Goal: Task Accomplishment & Management: Use online tool/utility

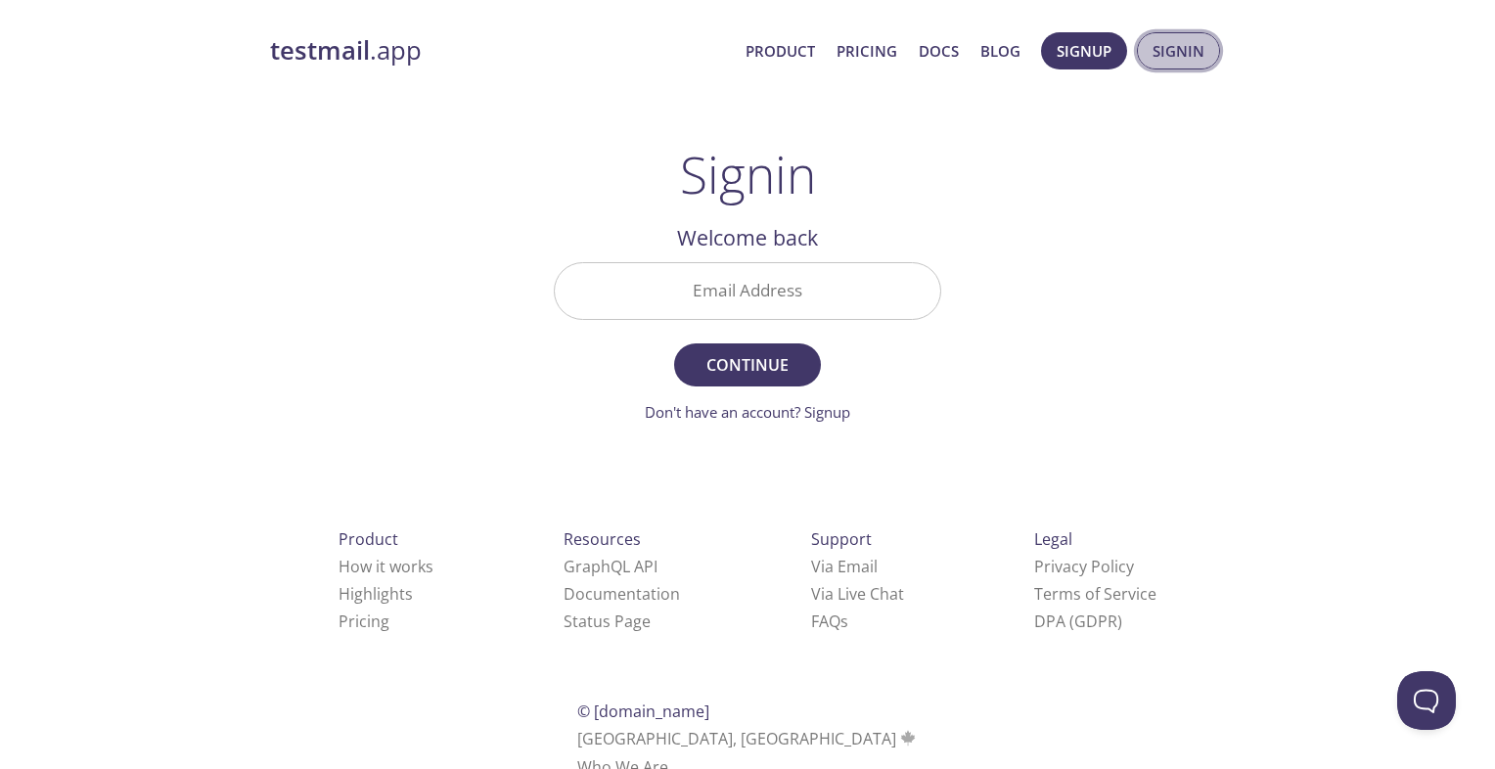
click at [1188, 55] on span "Signin" at bounding box center [1178, 50] width 52 height 25
click at [1157, 115] on div "testmail .app Product Pricing Docs Blog Signup Signin Signin Welcome back Email…" at bounding box center [747, 428] width 1002 height 816
click at [1169, 46] on span "Signin" at bounding box center [1178, 50] width 52 height 25
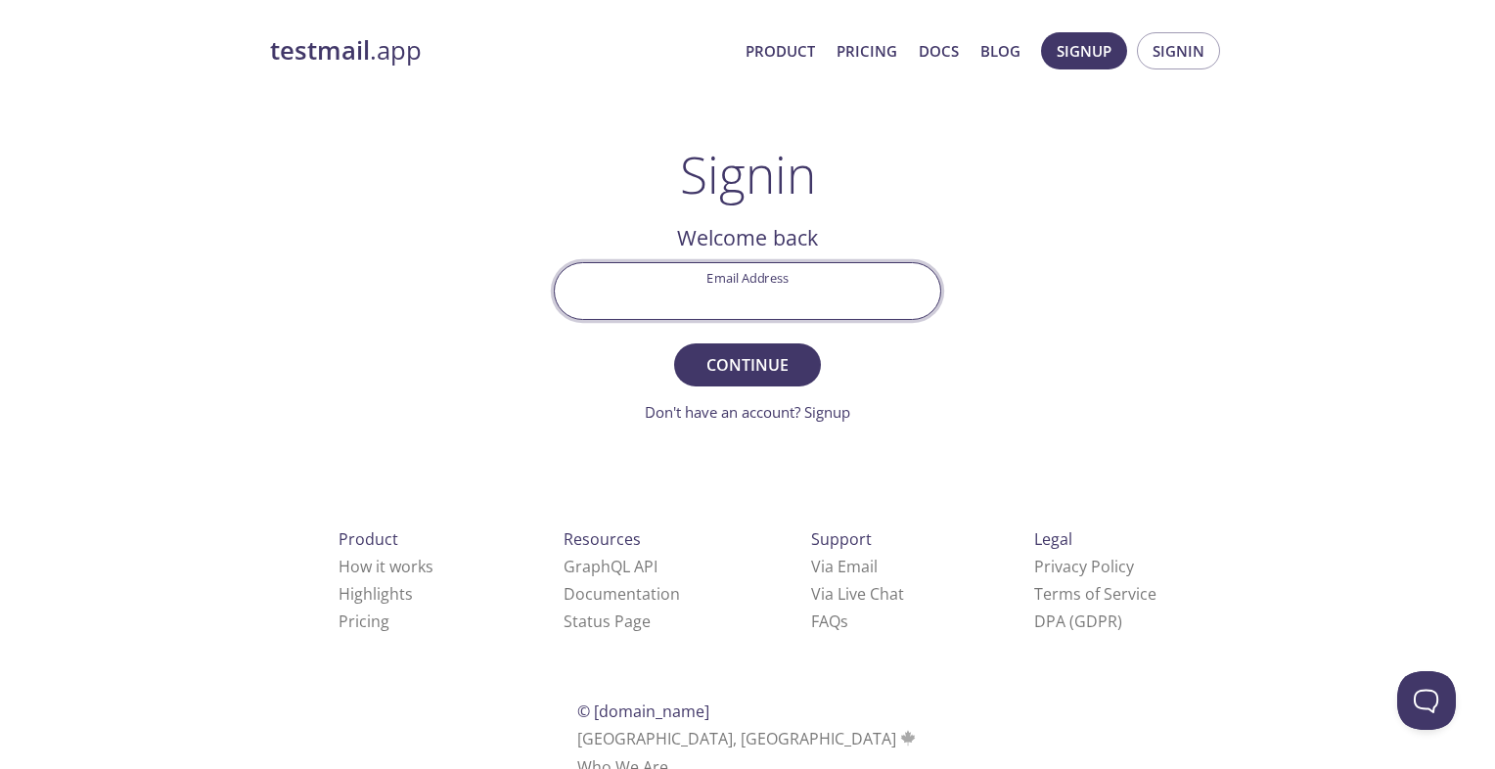
click at [841, 277] on input "Email Address" at bounding box center [747, 291] width 385 height 56
type input "[PERSON_NAME][EMAIL_ADDRESS][DOMAIN_NAME]"
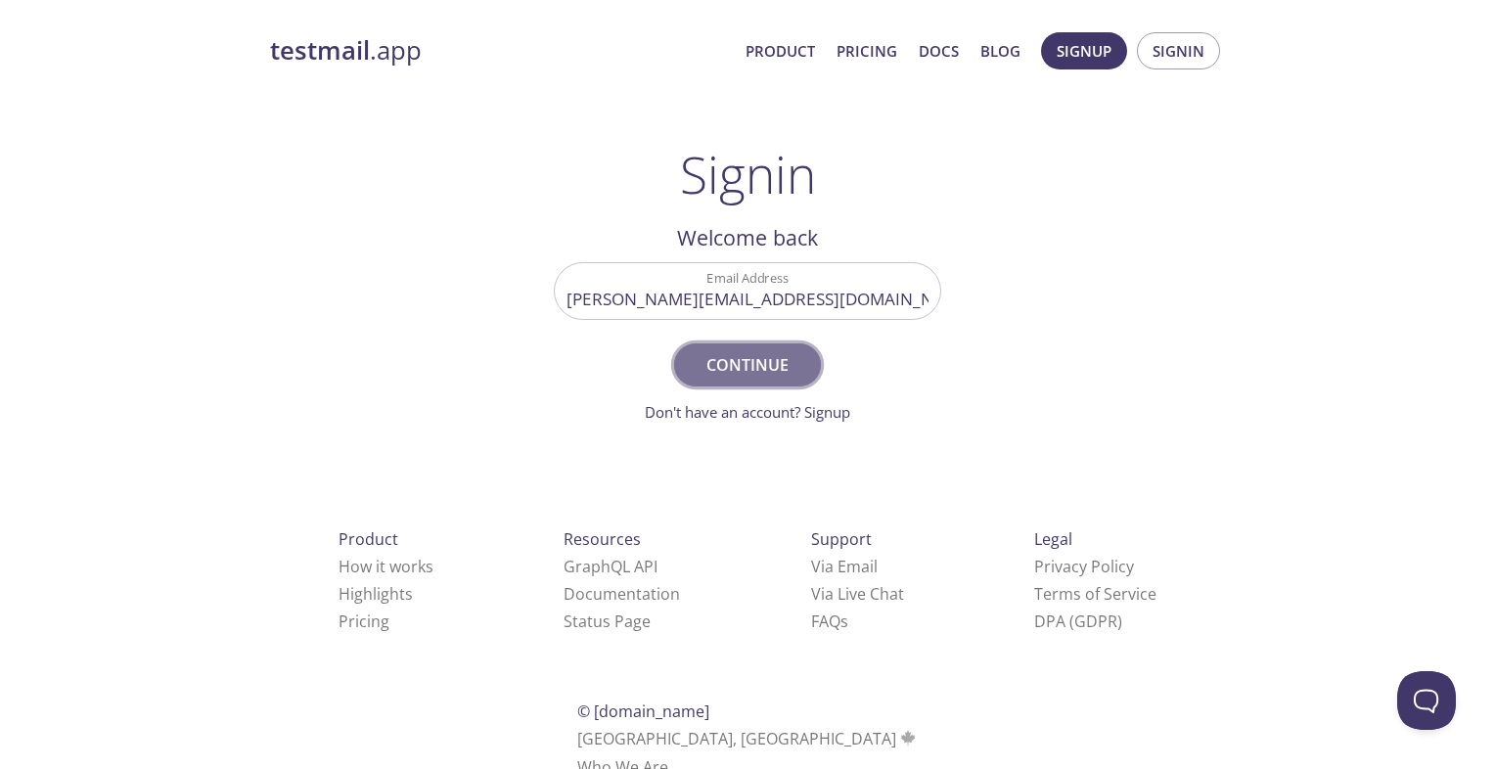
click at [756, 375] on span "Continue" at bounding box center [747, 364] width 104 height 27
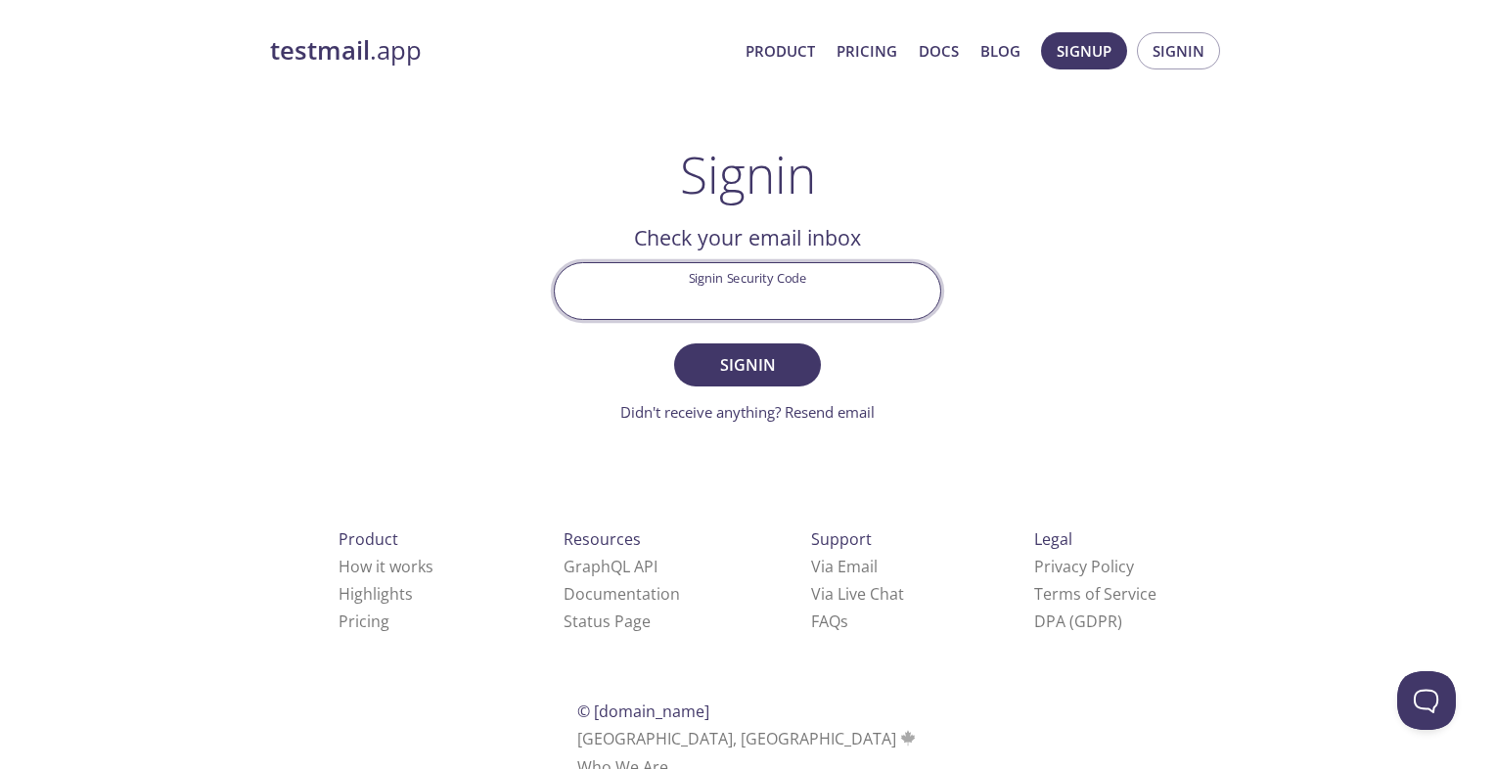
click at [708, 303] on input "Signin Security Code" at bounding box center [747, 291] width 385 height 56
paste input "N4783P3"
type input "N4783P3"
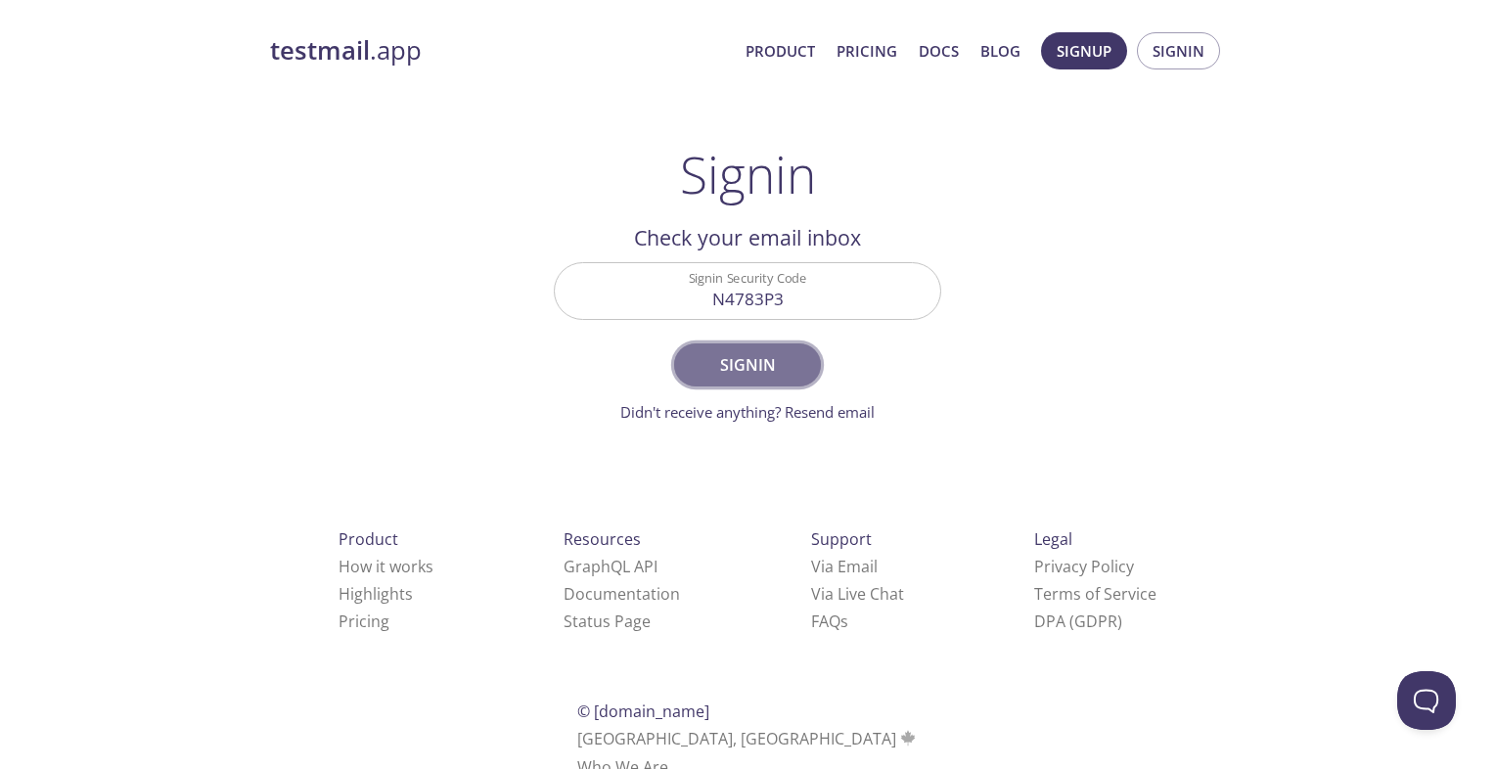
click at [744, 360] on span "Signin" at bounding box center [747, 364] width 104 height 27
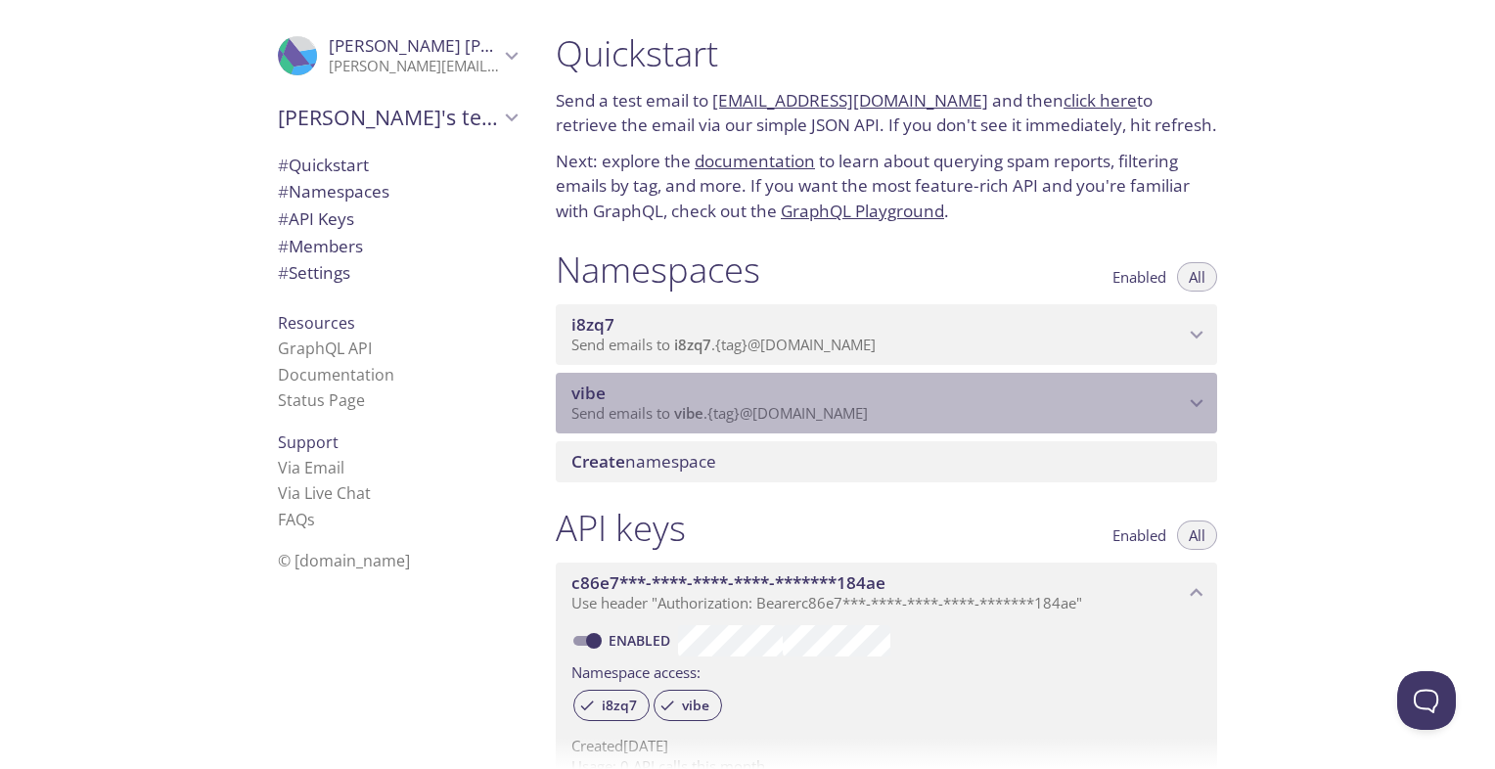
click at [748, 409] on span "Send emails to vibe . {tag} @[DOMAIN_NAME]" at bounding box center [719, 413] width 296 height 20
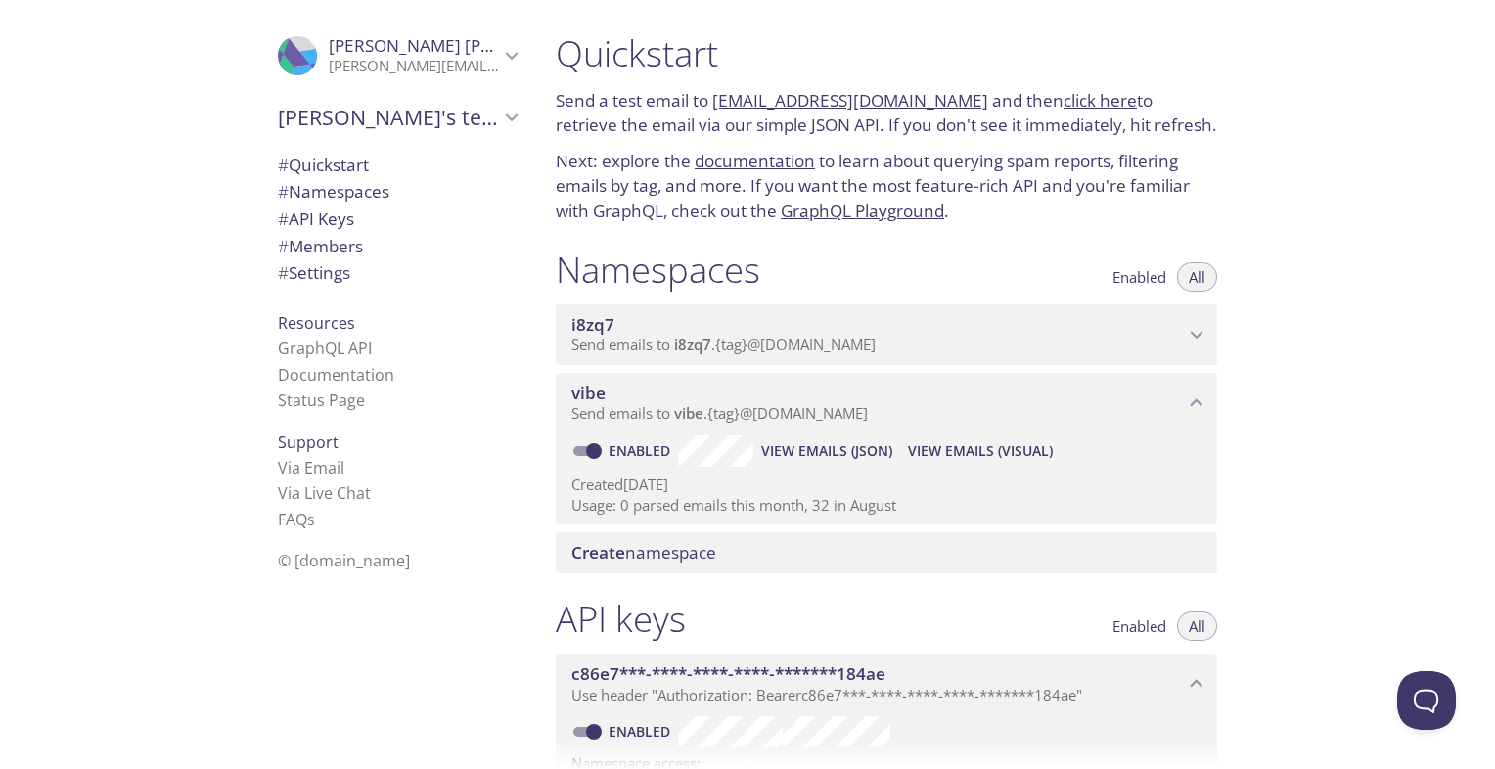
click at [989, 445] on span "View Emails (Visual)" at bounding box center [980, 450] width 145 height 23
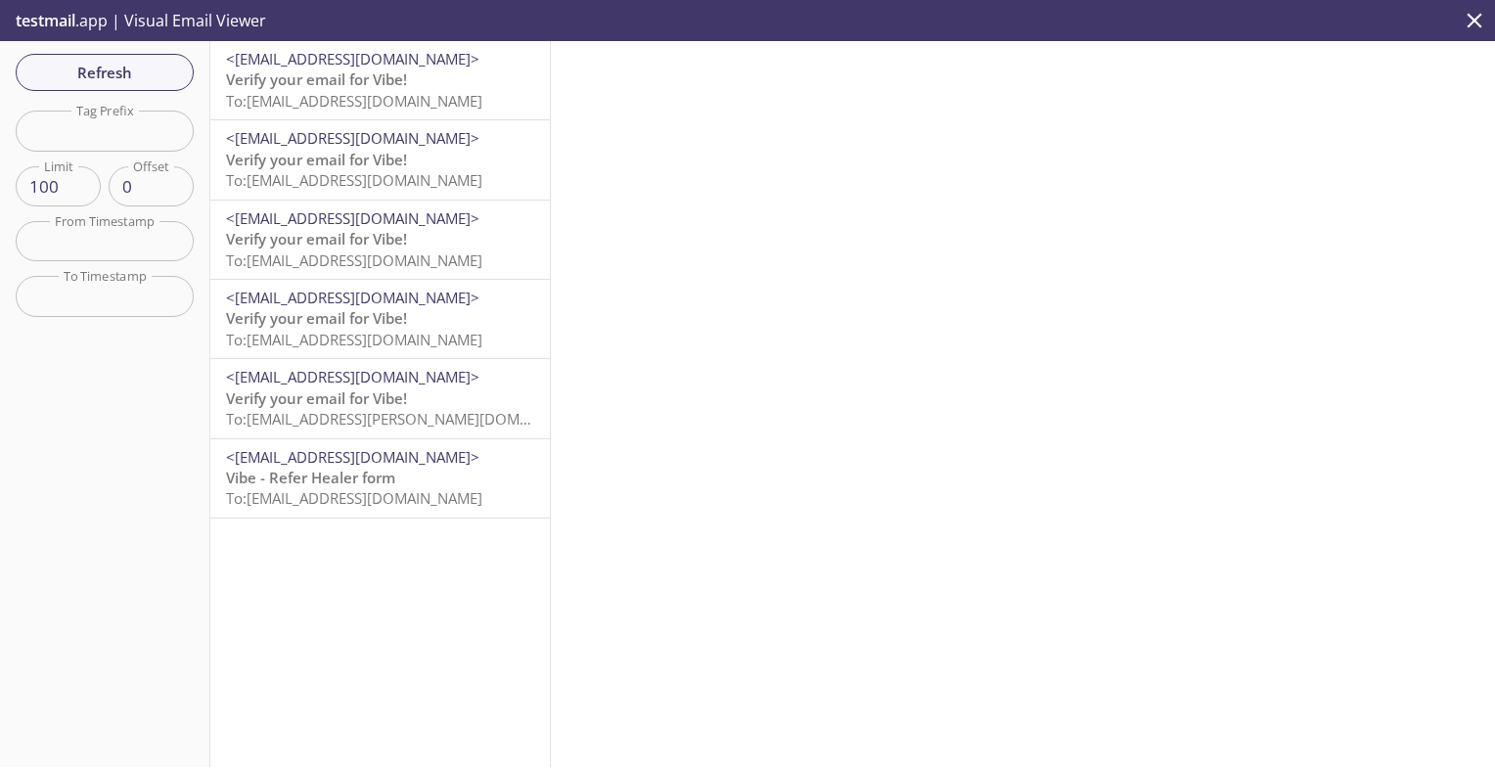
click at [369, 85] on span "Verify your email for Vibe!" at bounding box center [316, 79] width 181 height 20
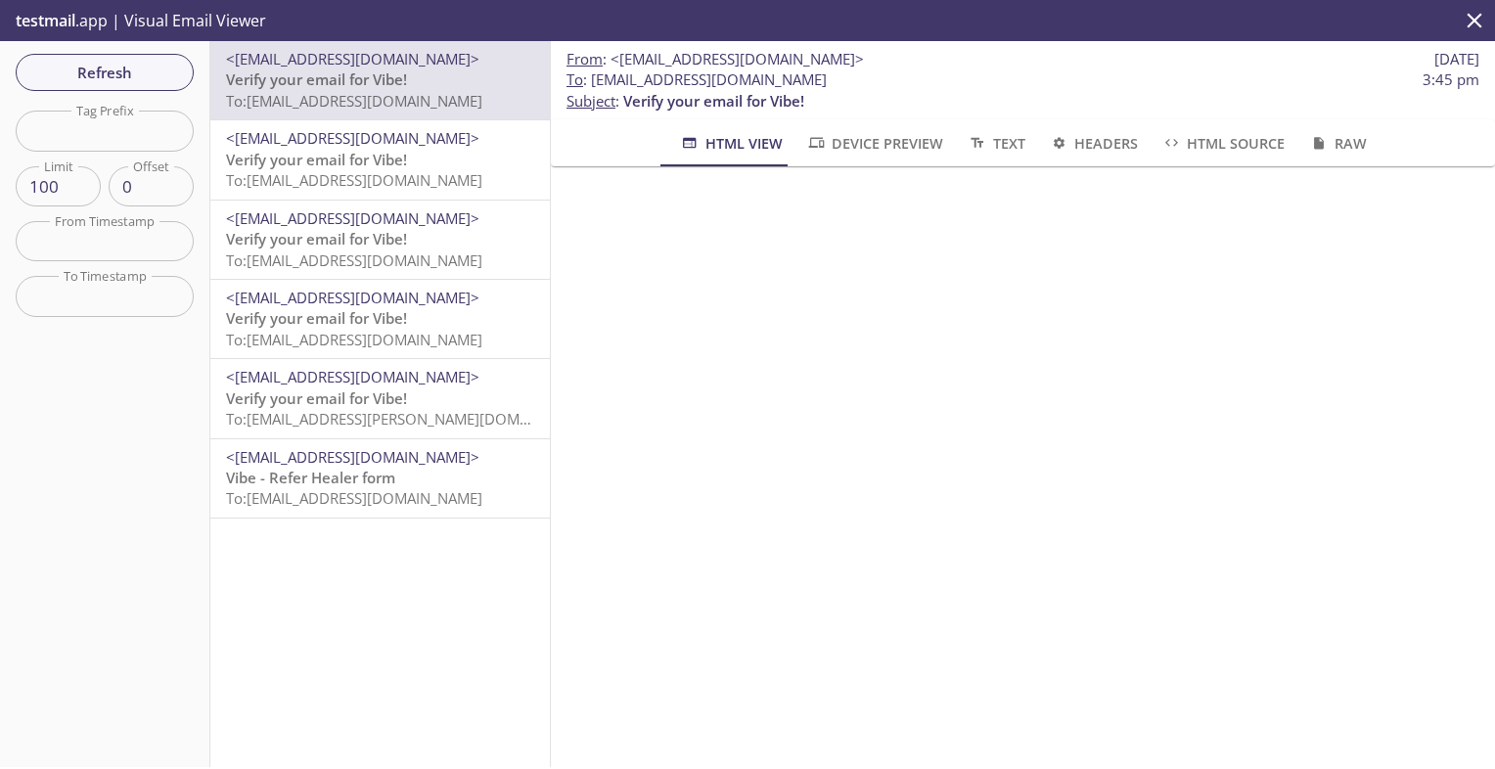
click at [759, 57] on span "<[EMAIL_ADDRESS][DOMAIN_NAME]>" at bounding box center [736, 59] width 253 height 20
click at [851, 58] on span "<[EMAIL_ADDRESS][DOMAIN_NAME]>" at bounding box center [736, 59] width 253 height 20
copy span "[DOMAIN_NAME]"
